Goal: Task Accomplishment & Management: Complete application form

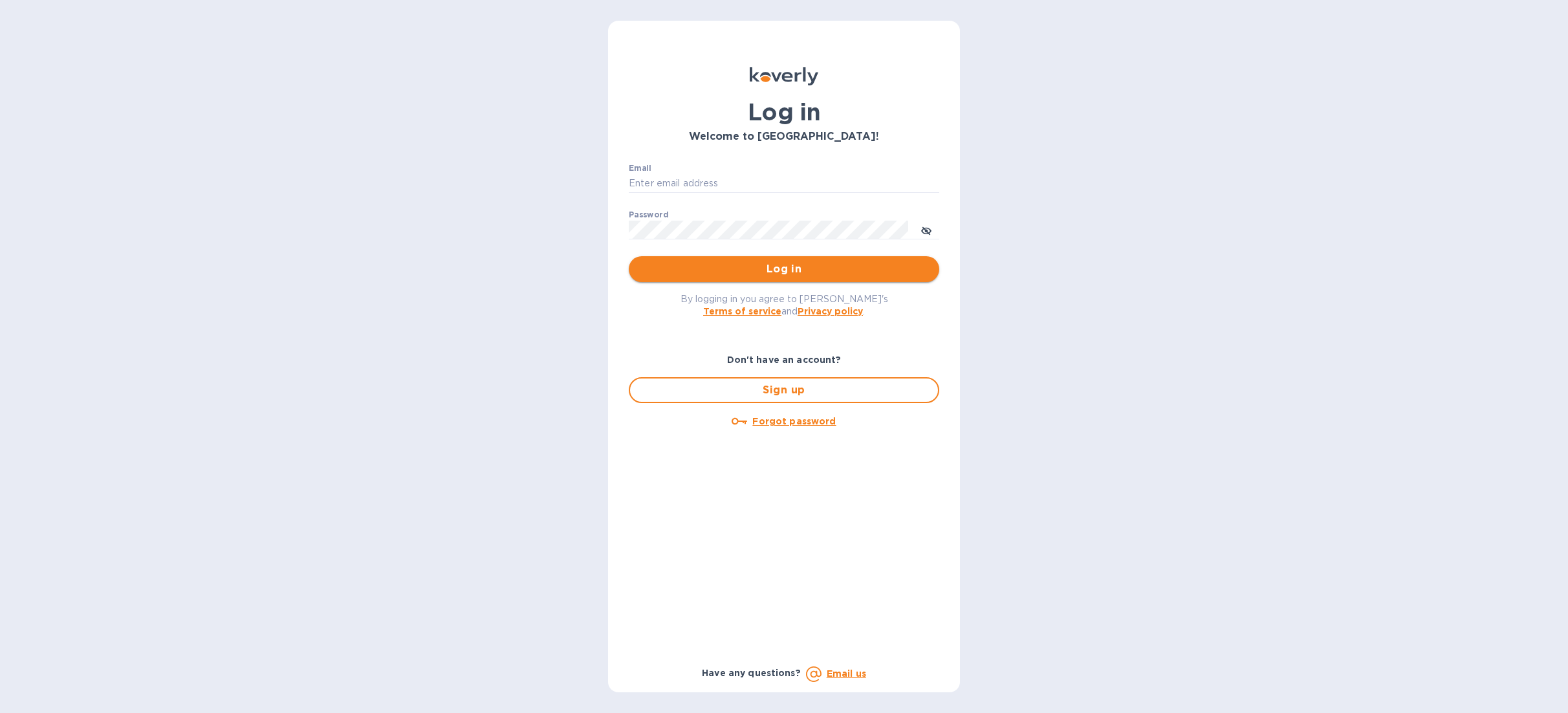
type input "[PERSON_NAME][EMAIL_ADDRESS][DOMAIN_NAME]"
click at [800, 275] on span "Log in" at bounding box center [783, 269] width 290 height 16
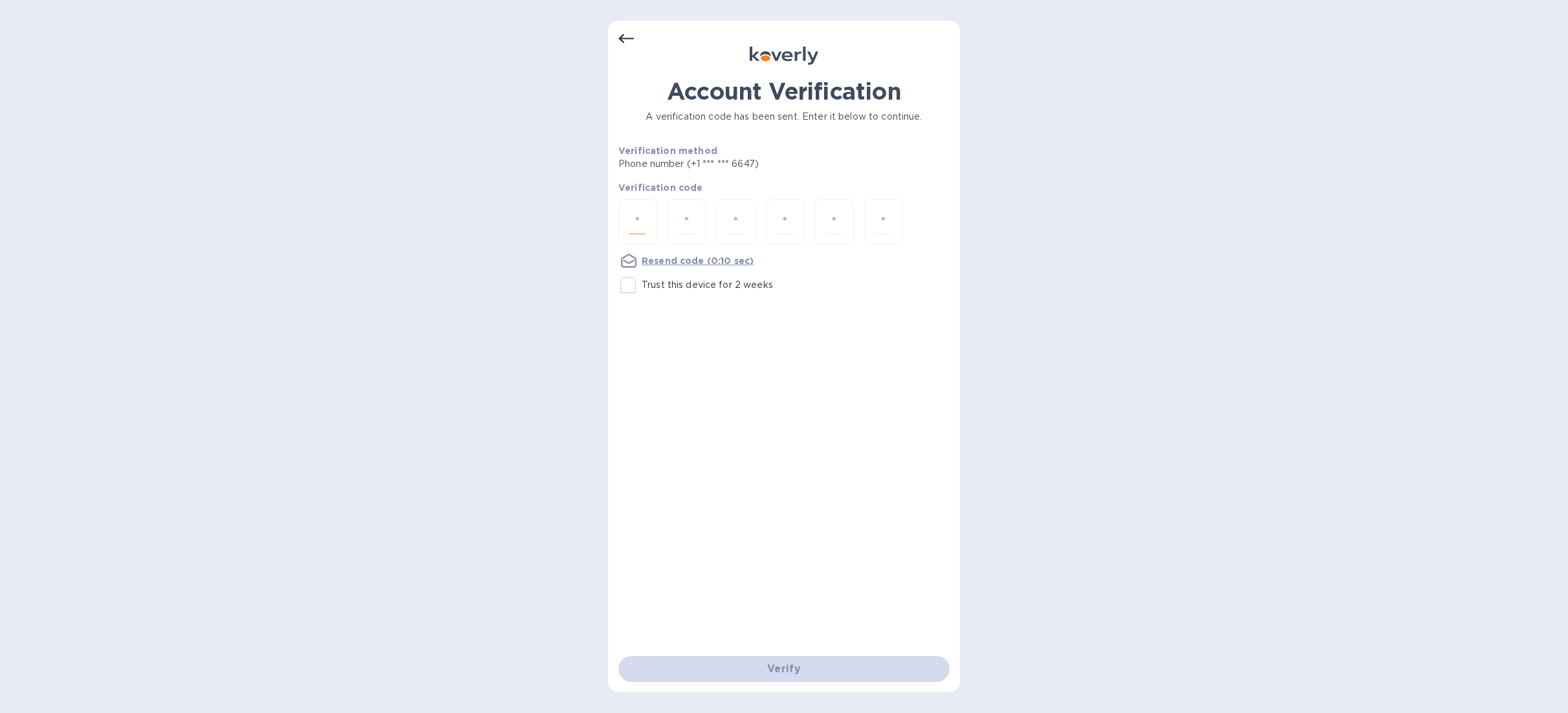
click at [635, 224] on input "number" at bounding box center [637, 222] width 16 height 24
type input "9"
type input "7"
type input "4"
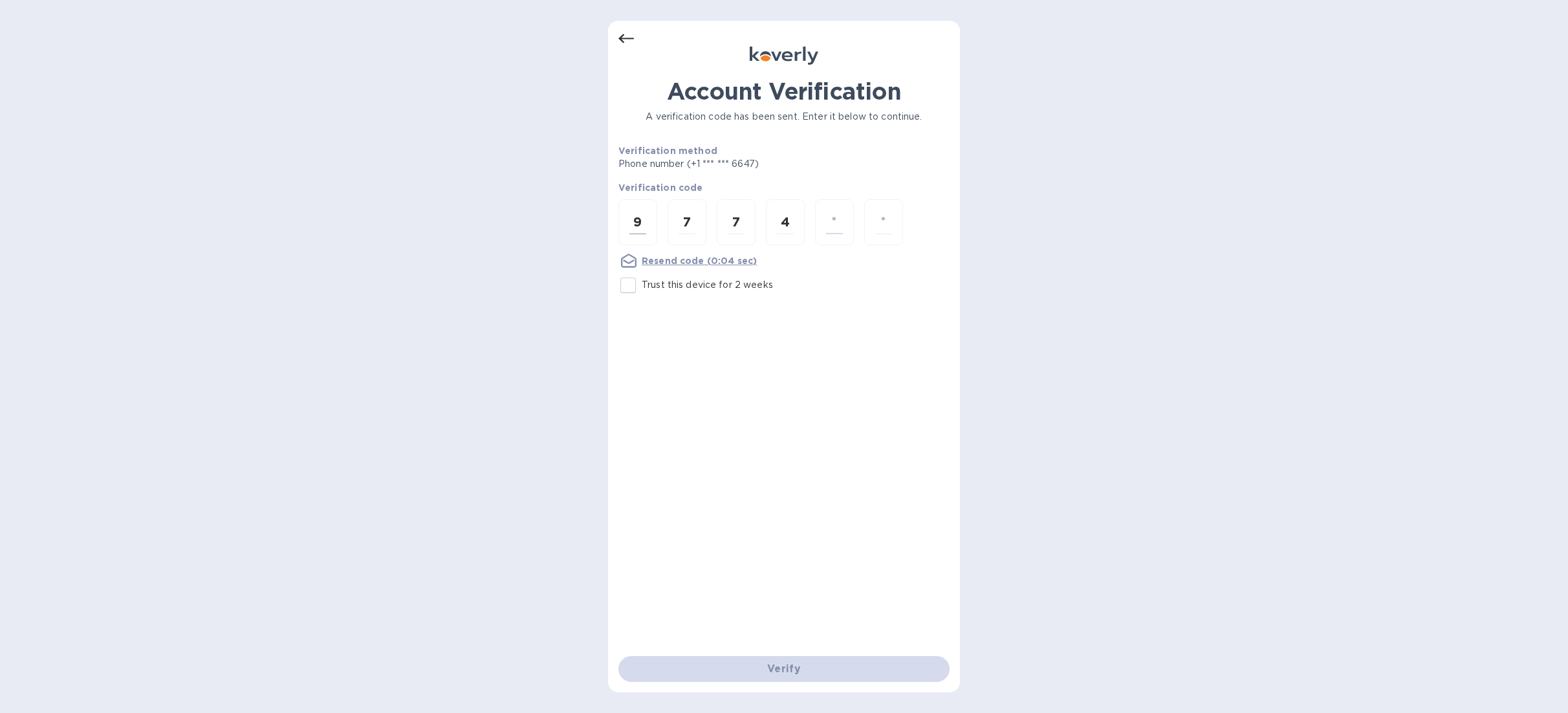
type input "3"
type input "6"
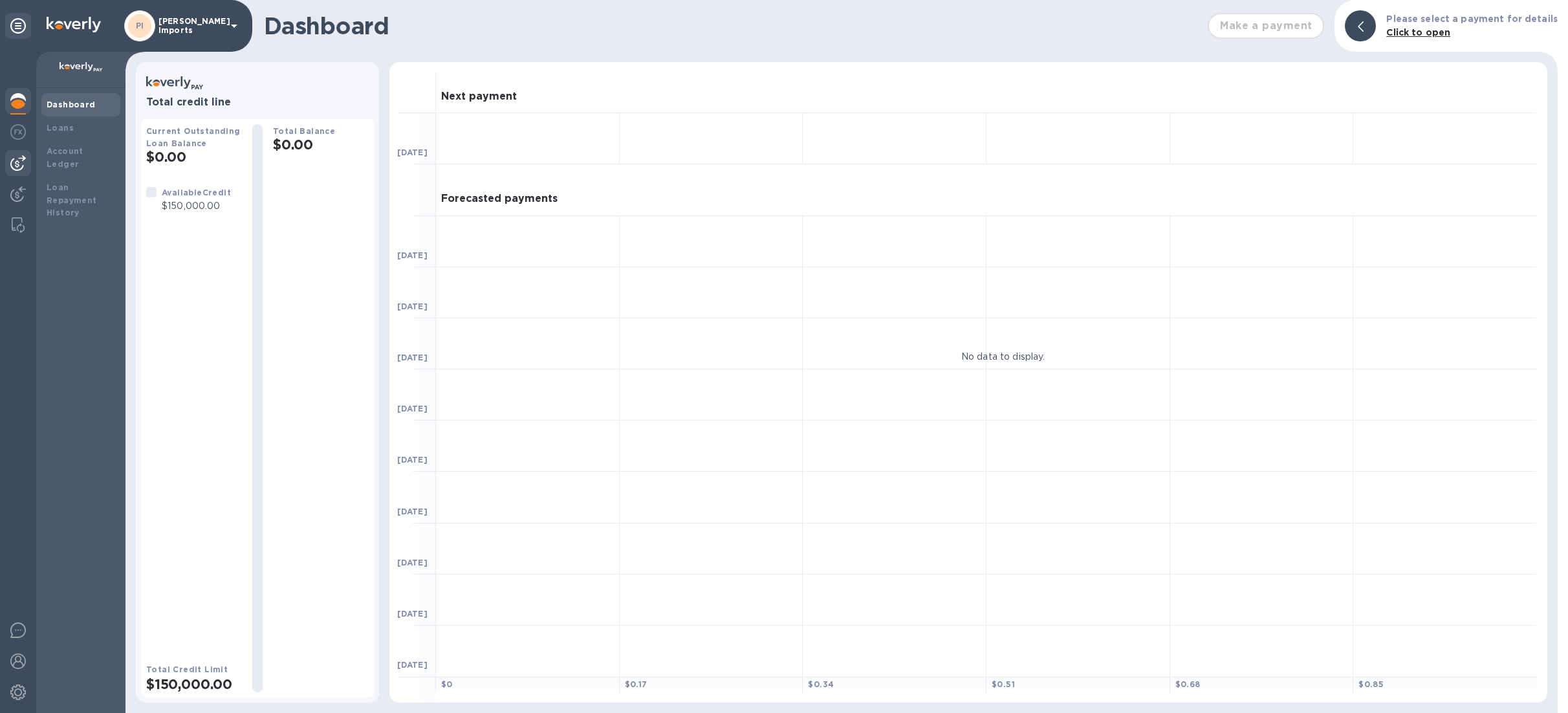
click at [9, 161] on div at bounding box center [18, 163] width 26 height 26
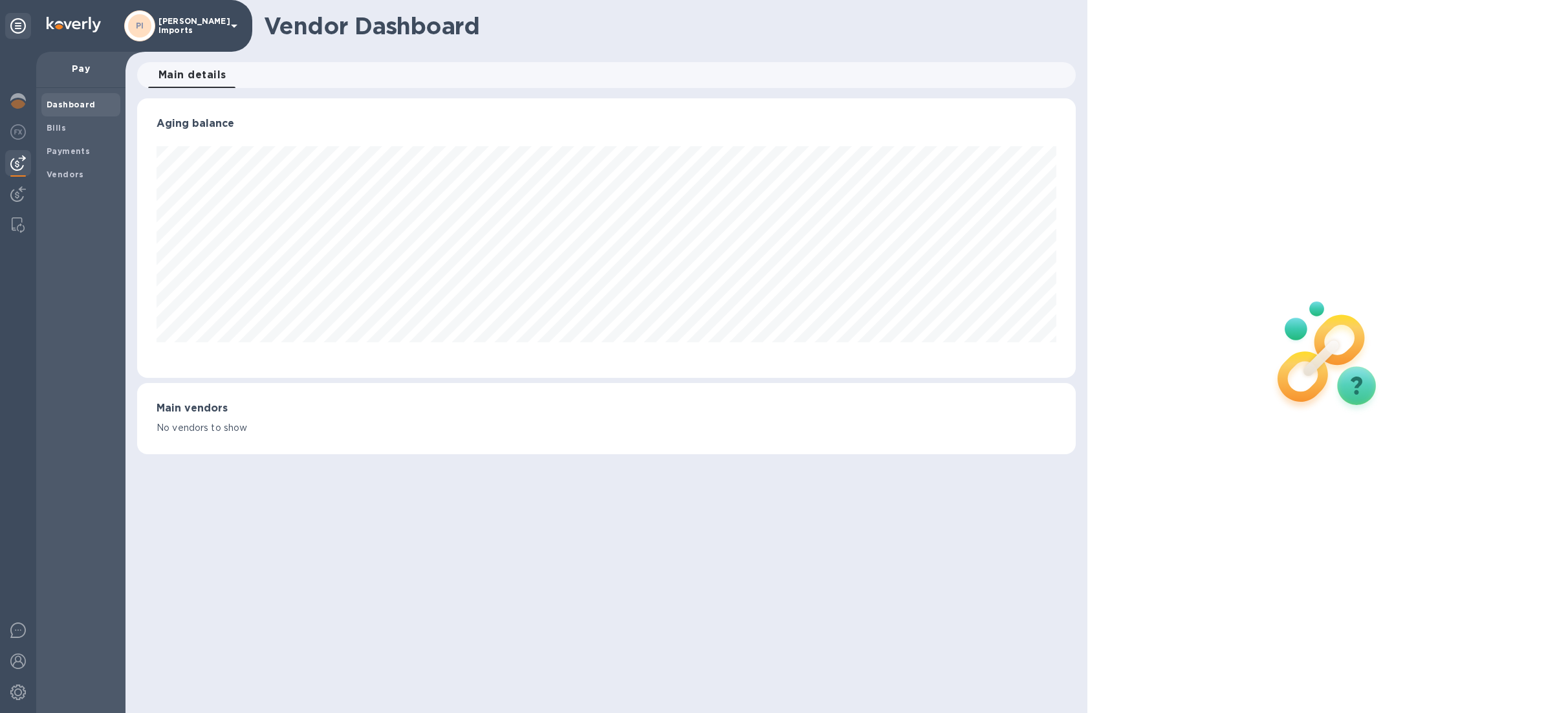
scroll to position [280, 938]
click at [60, 126] on b "Bills" at bounding box center [56, 128] width 20 height 9
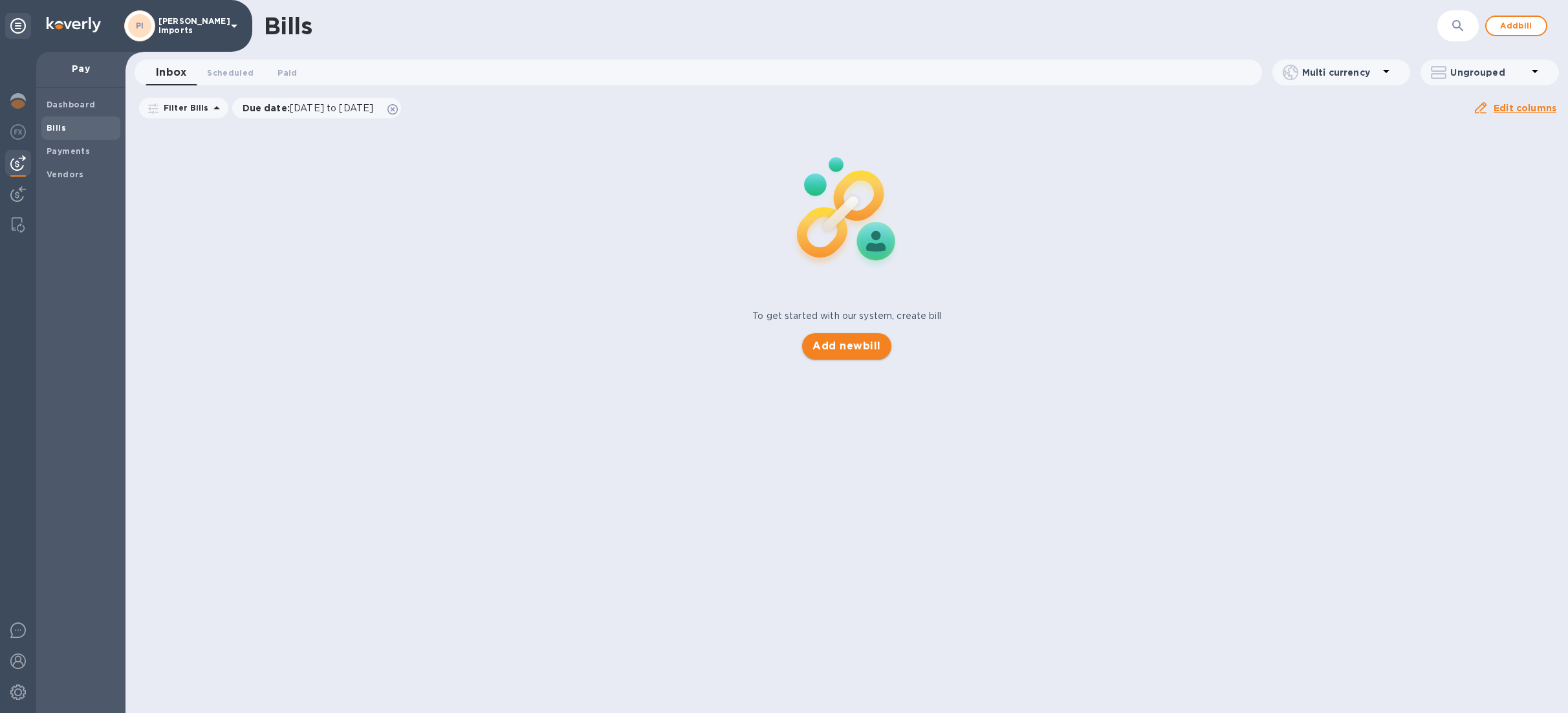
click at [841, 334] on button "Add new bill" at bounding box center [846, 346] width 89 height 26
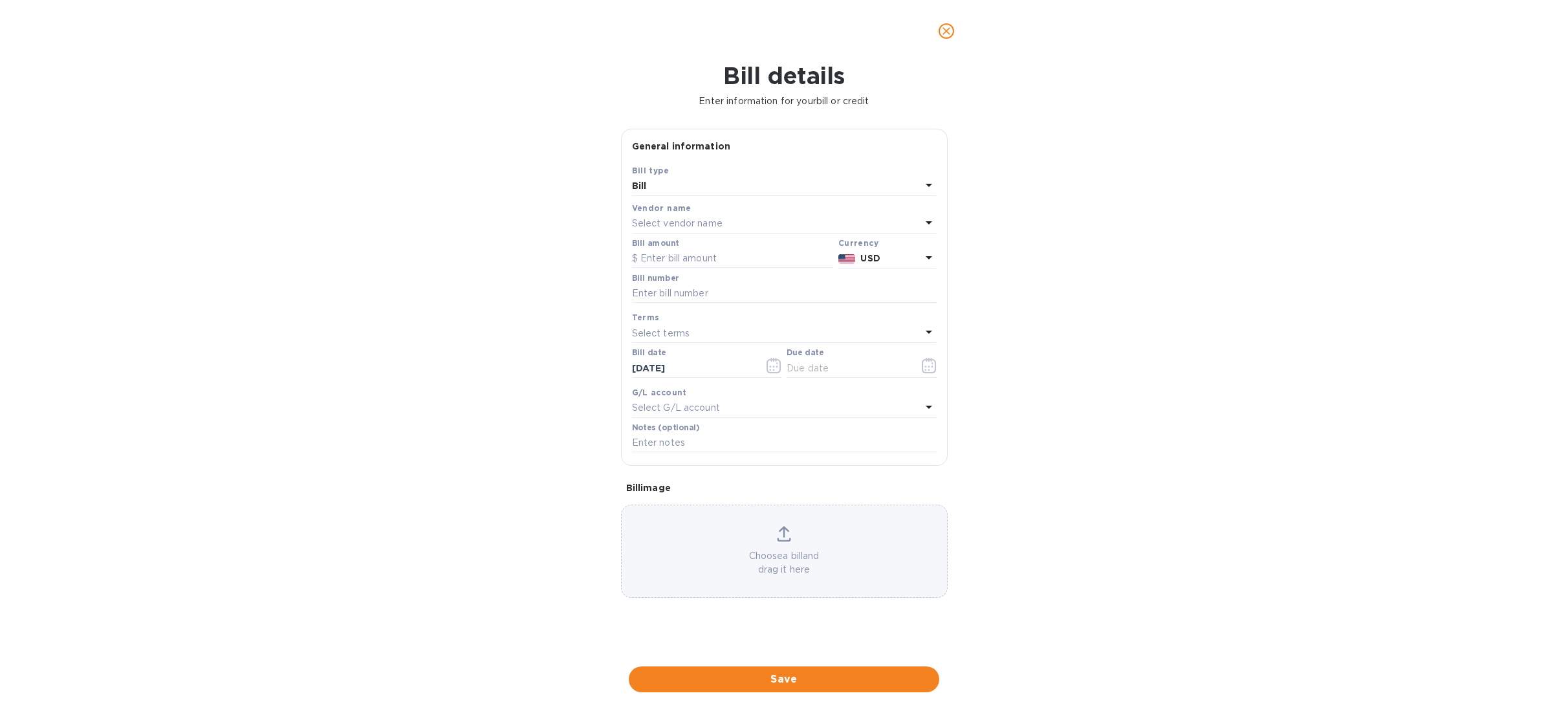
click at [684, 223] on p "Select vendor name" at bounding box center [676, 223] width 90 height 13
click at [681, 252] on input "text" at bounding box center [786, 260] width 228 height 20
drag, startPoint x: 738, startPoint y: 262, endPoint x: 586, endPoint y: 244, distance: 153.1
click at [586, 244] on div "Bill details Enter information for your bill or credit General information Save…" at bounding box center [784, 387] width 1568 height 651
type input "Jumping"
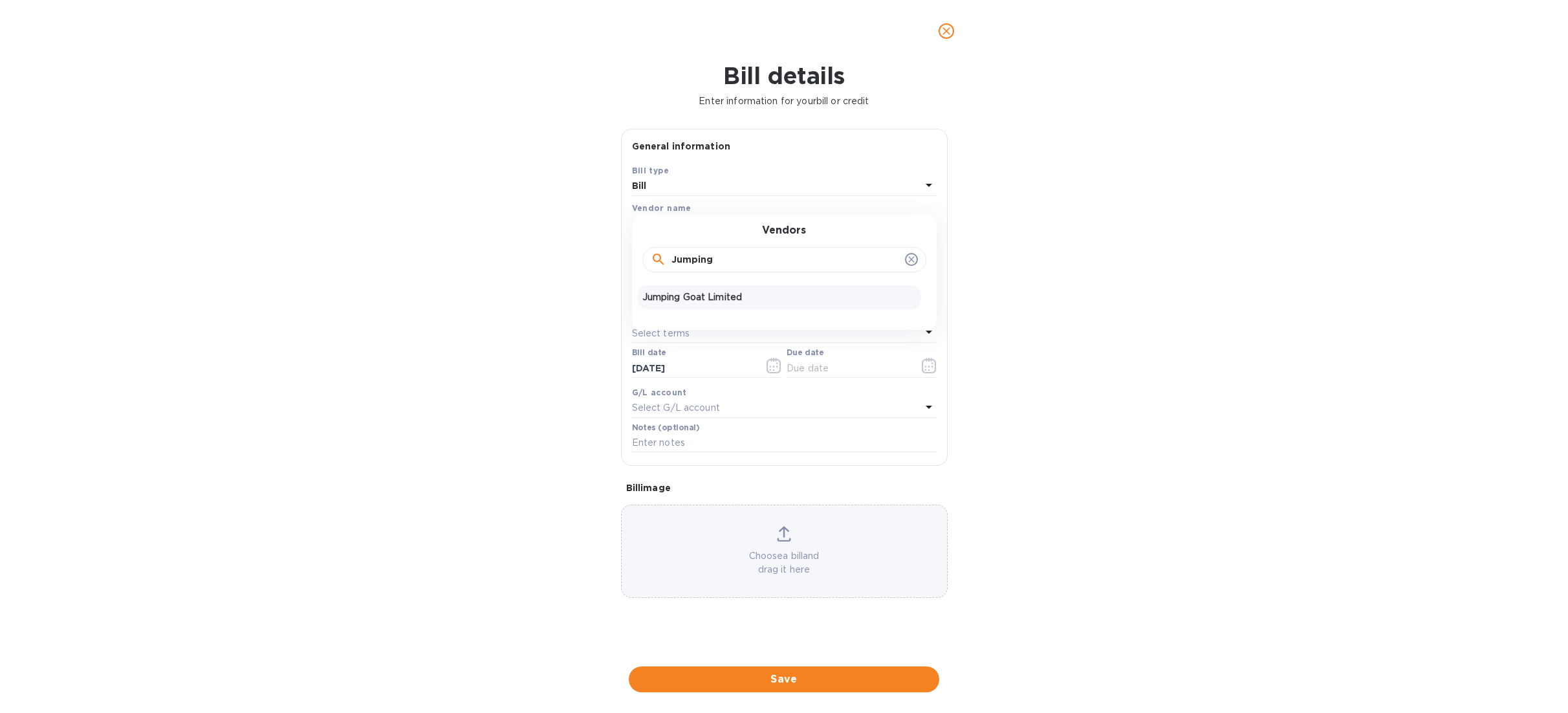
click at [735, 308] on div "Jumping Goat Limited" at bounding box center [779, 298] width 284 height 24
click at [678, 265] on input "text" at bounding box center [732, 258] width 201 height 20
click at [686, 249] on div "Bill amount" at bounding box center [732, 254] width 201 height 30
click at [684, 252] on input "text" at bounding box center [732, 258] width 201 height 20
type input "517"
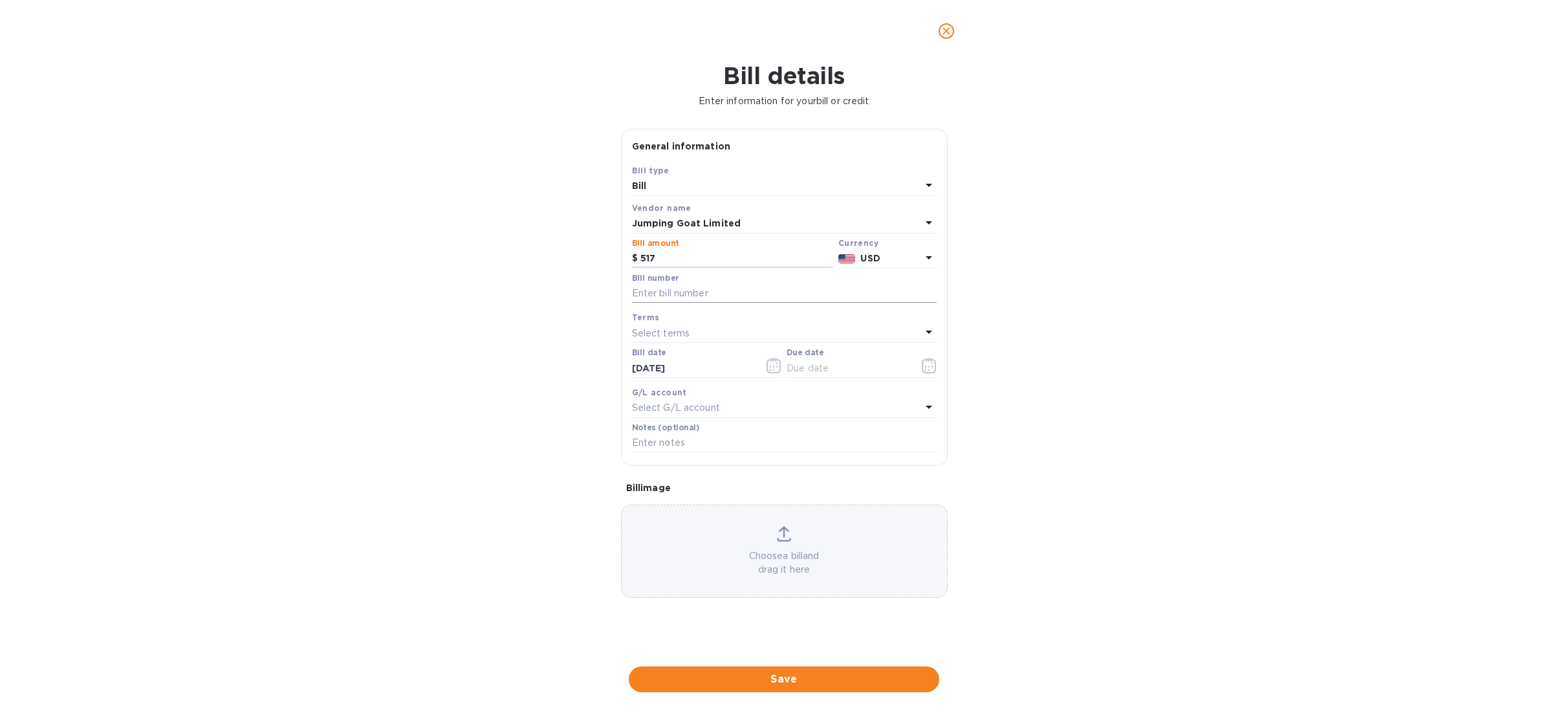
click at [678, 296] on input "text" at bounding box center [784, 294] width 304 height 20
click at [668, 293] on input "text" at bounding box center [784, 294] width 304 height 20
click at [672, 299] on input "text" at bounding box center [784, 294] width 304 height 20
paste input "SI-00000651"
type input "SI-00000651, August Sales"
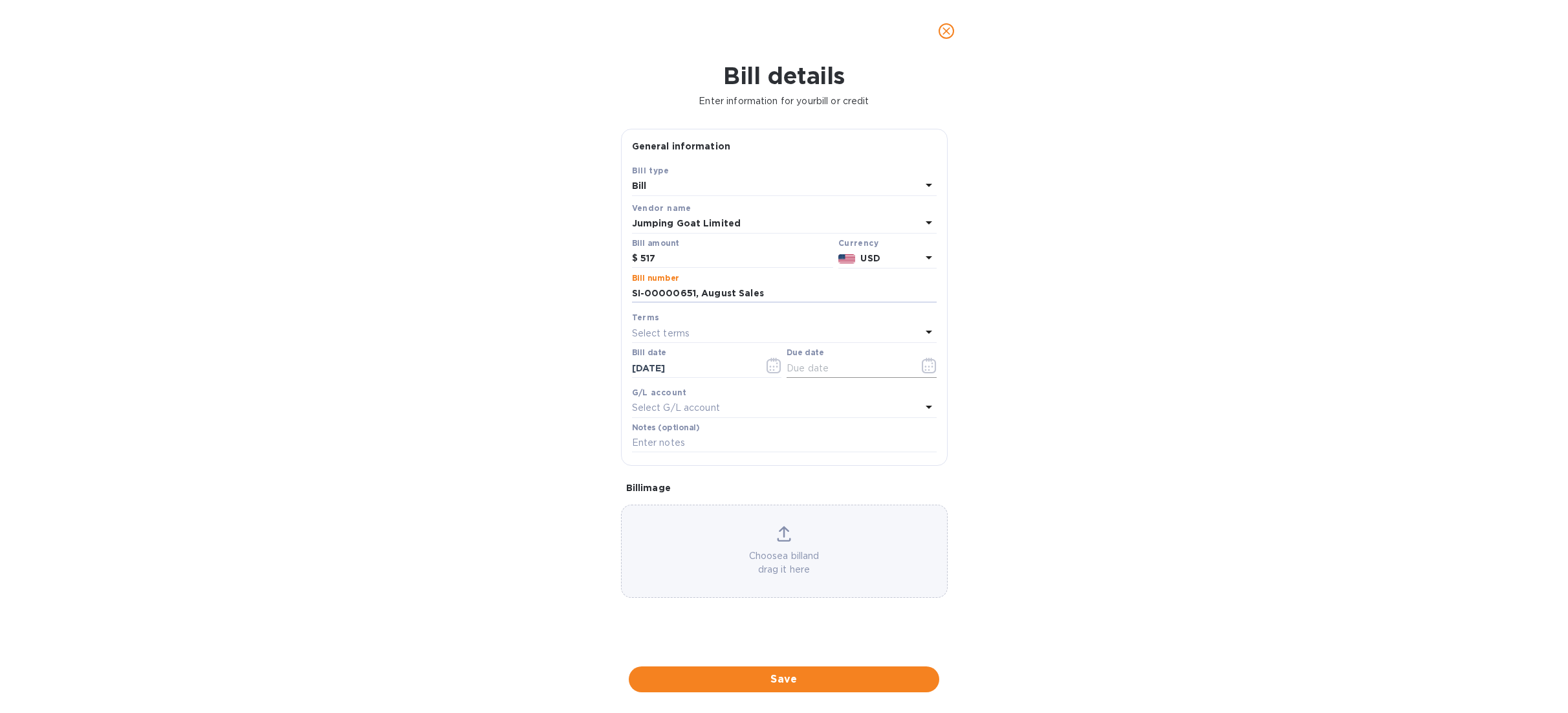
click at [804, 377] on input "text" at bounding box center [848, 368] width 122 height 20
type input "09/15/2025"
click at [771, 678] on span "Save" at bounding box center [783, 680] width 290 height 16
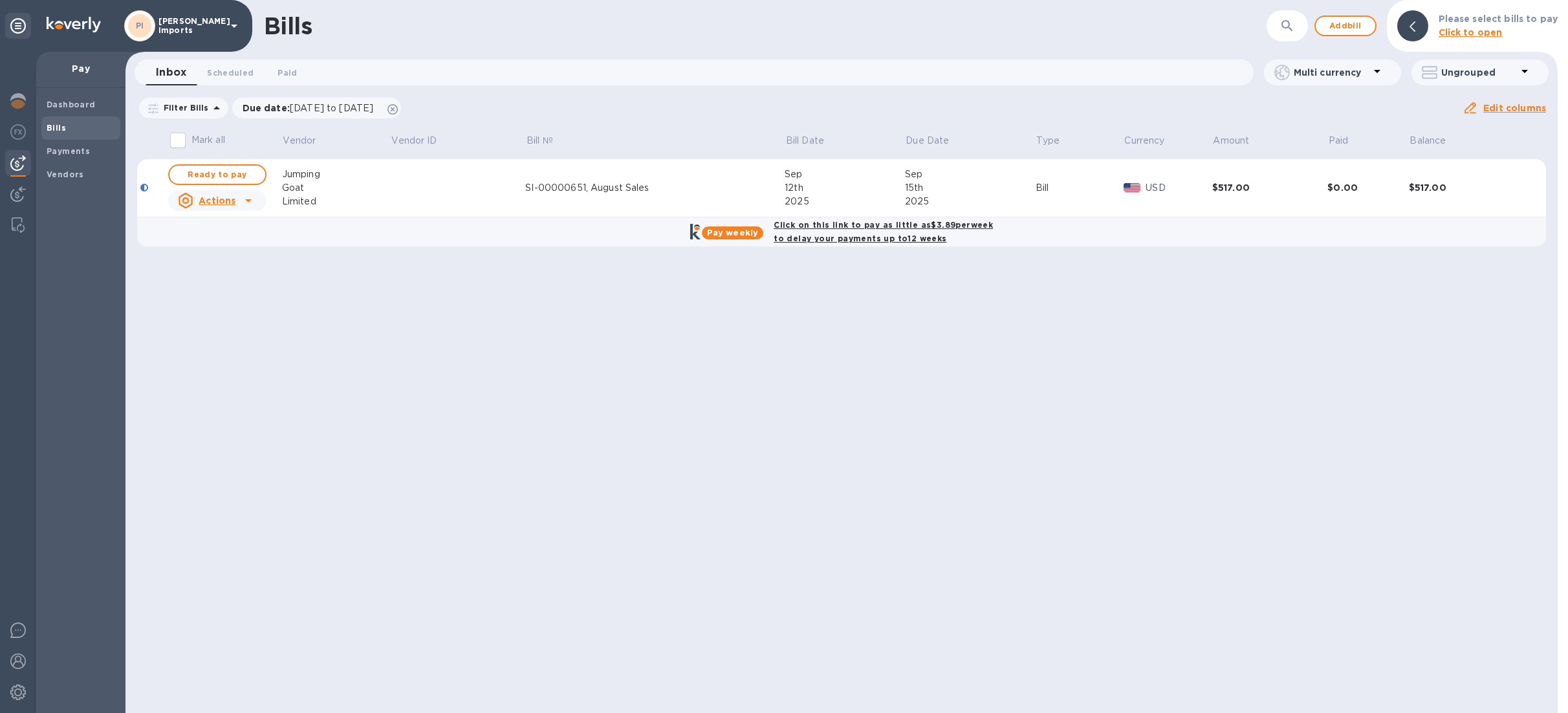
click at [228, 170] on span "Ready to pay" at bounding box center [217, 175] width 75 height 16
checkbox input "true"
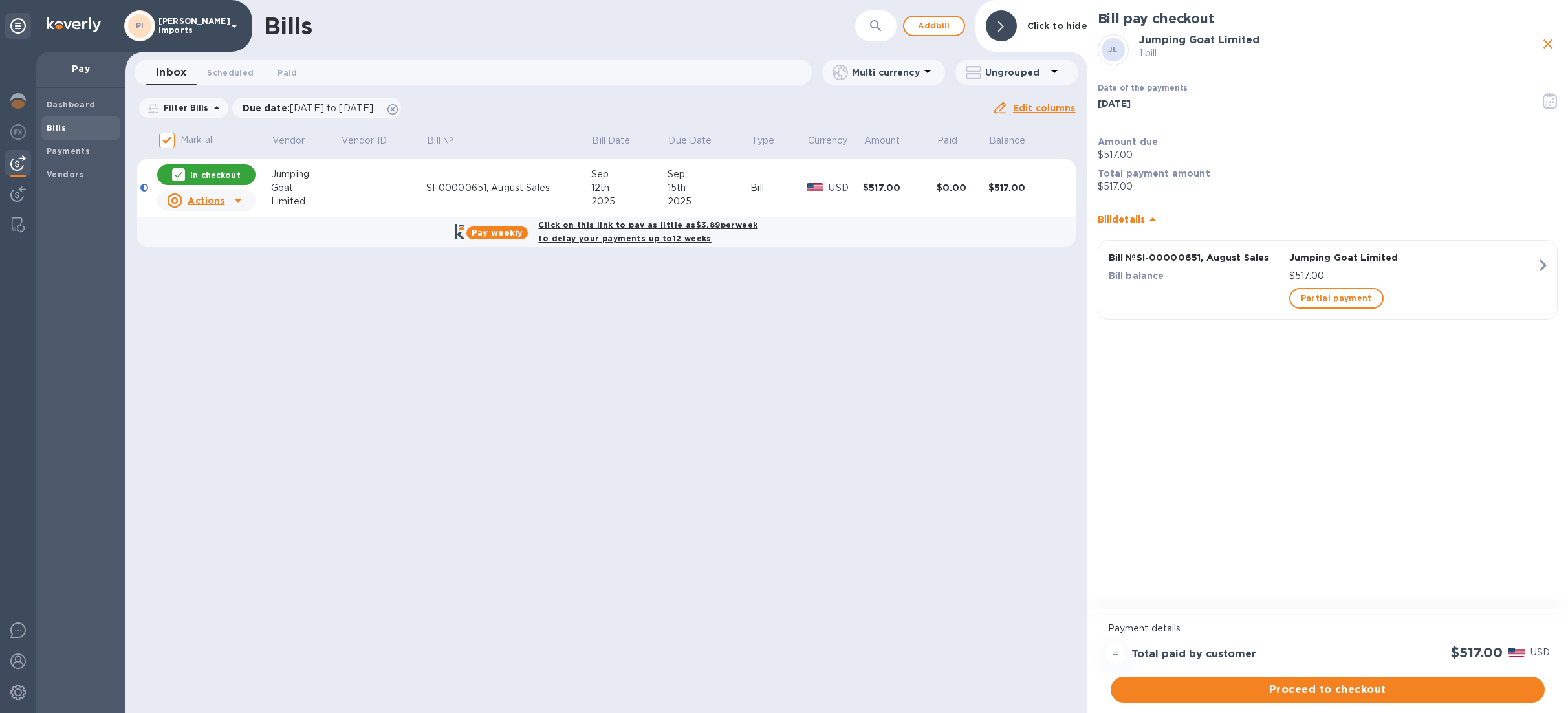
click at [1121, 104] on input "09/12/2025" at bounding box center [1314, 104] width 432 height 20
drag, startPoint x: 1125, startPoint y: 101, endPoint x: 1117, endPoint y: 105, distance: 8.9
click at [1117, 105] on input "09/12/2025" at bounding box center [1314, 104] width 432 height 20
type input "09/15/2025"
click at [1305, 693] on span "Proceed to checkout" at bounding box center [1328, 690] width 414 height 16
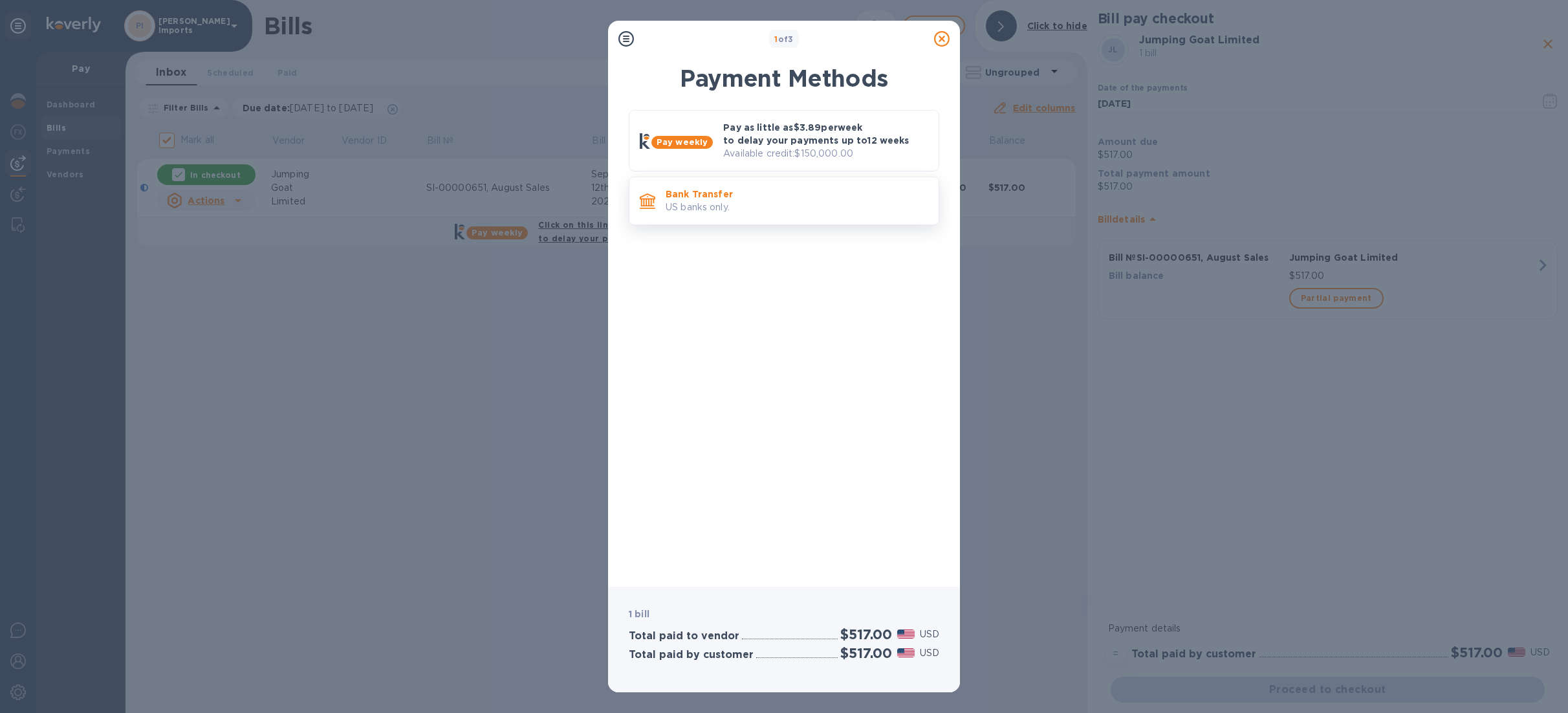
click at [694, 201] on p "US banks only." at bounding box center [797, 207] width 263 height 13
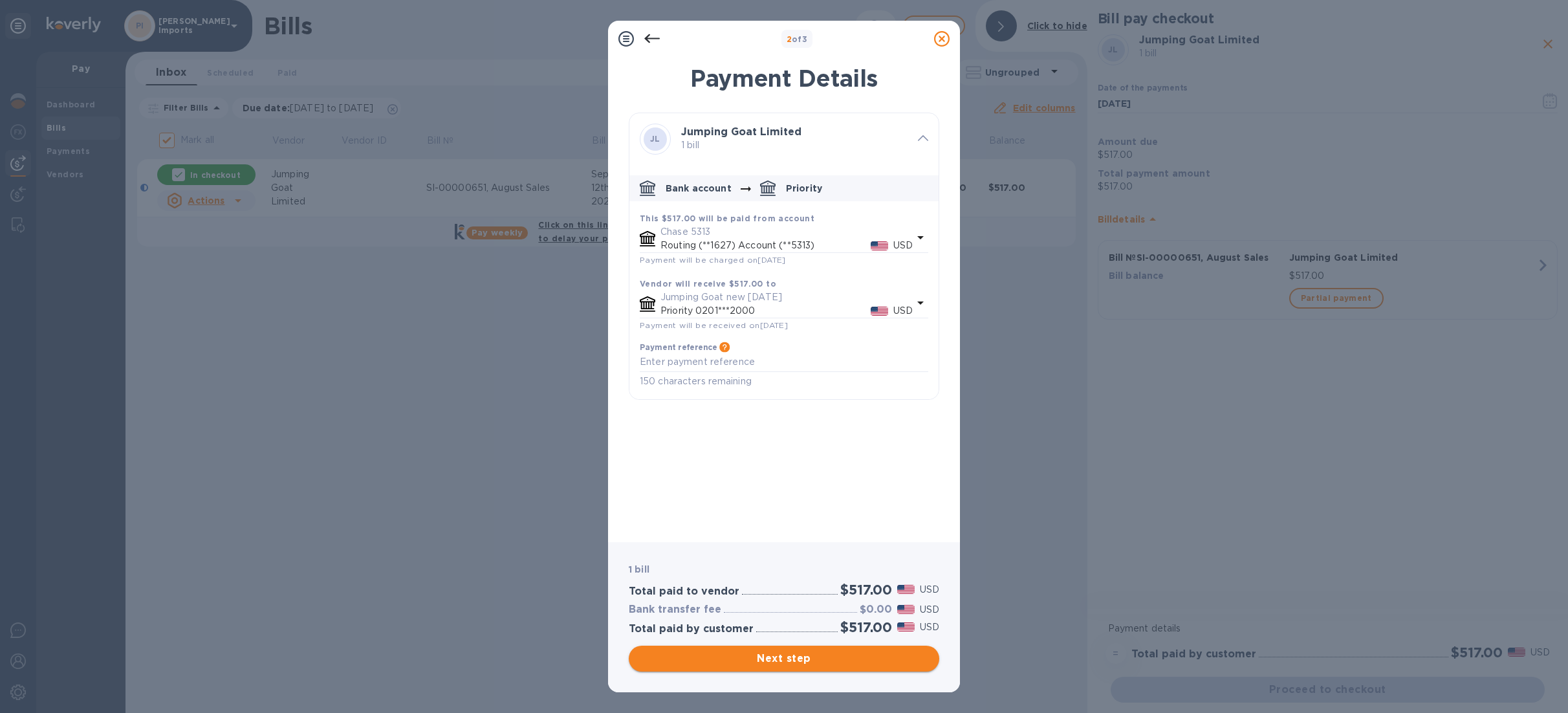
click at [840, 661] on span "Next step" at bounding box center [783, 659] width 290 height 16
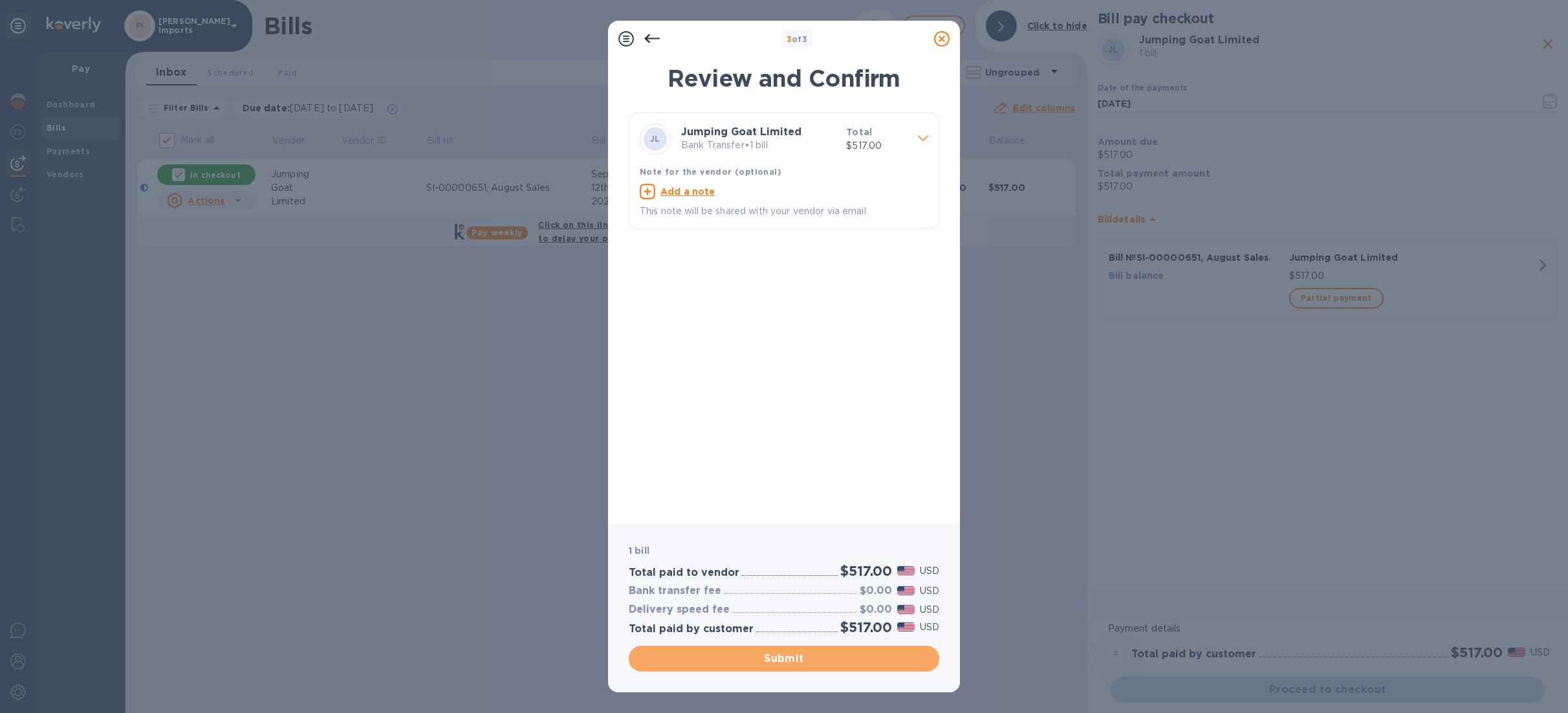
click at [838, 664] on span "Submit" at bounding box center [783, 659] width 290 height 16
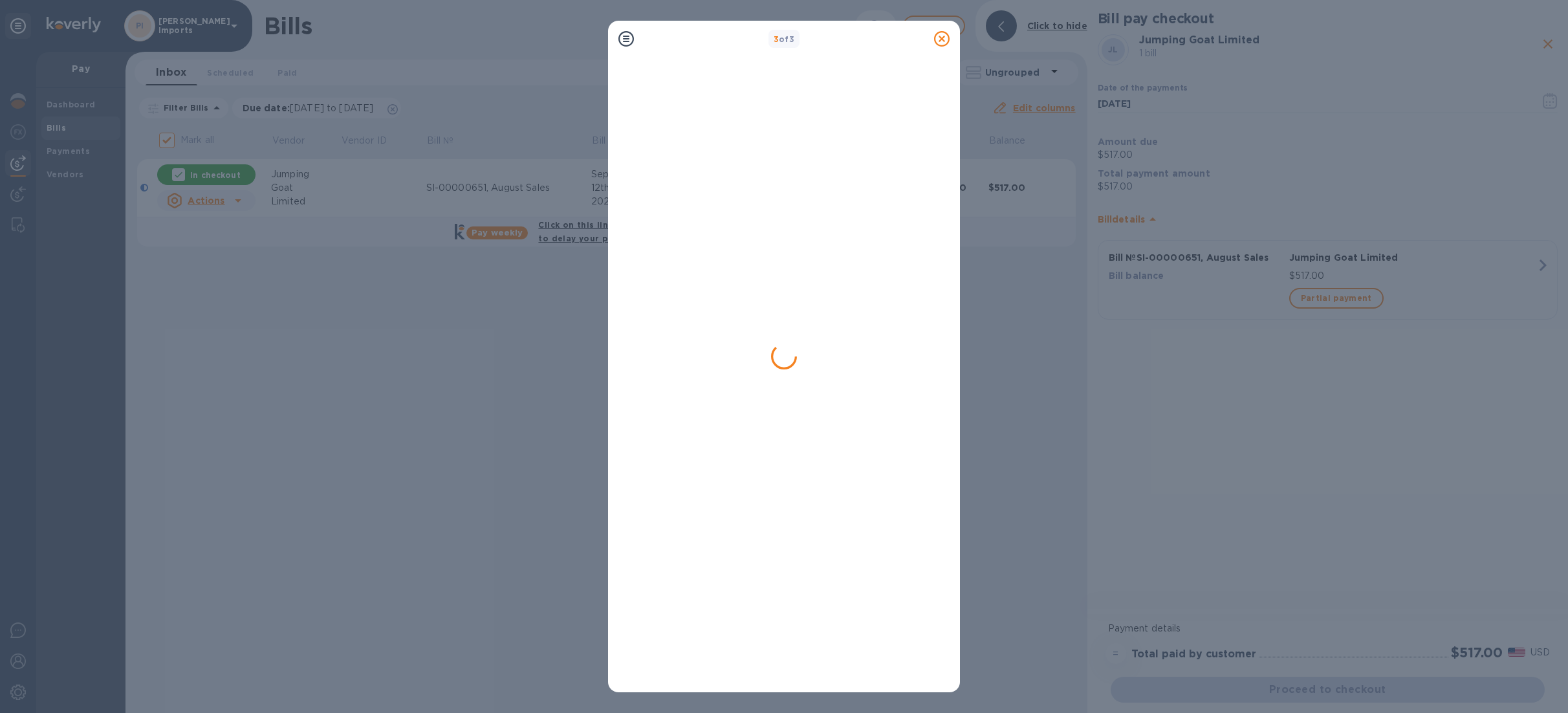
checkbox input "false"
